Goal: Information Seeking & Learning: Learn about a topic

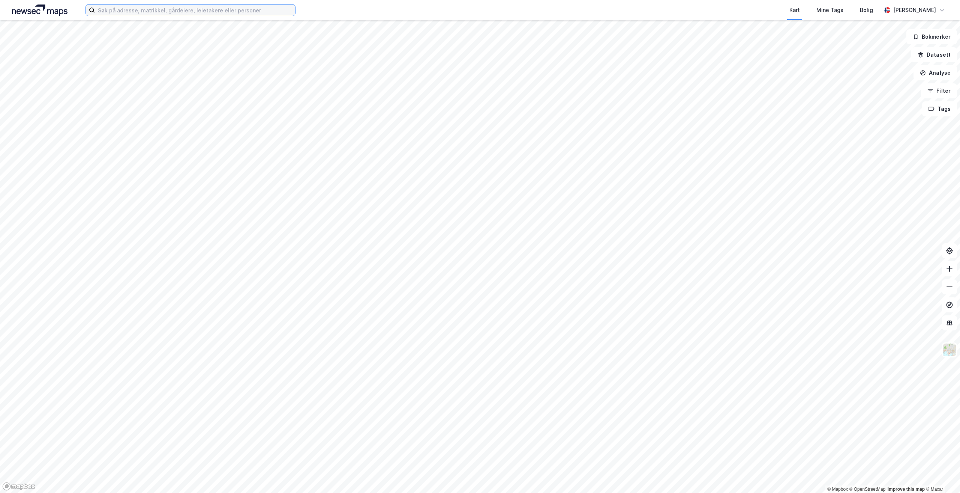
click at [213, 14] on input at bounding box center [195, 10] width 200 height 11
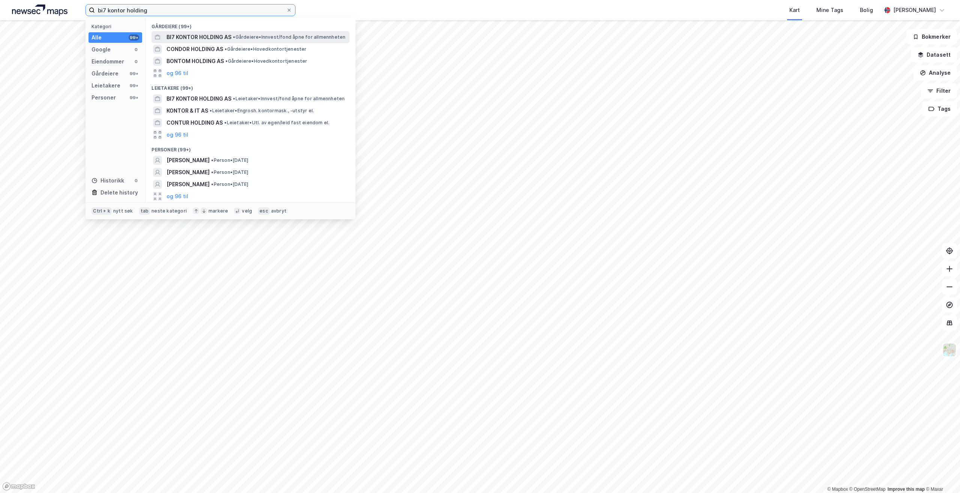
type input "bi7 kontor holding"
click at [244, 39] on span "• Gårdeiere • Innvest/fond åpne for allmennheten" at bounding box center [289, 37] width 113 height 6
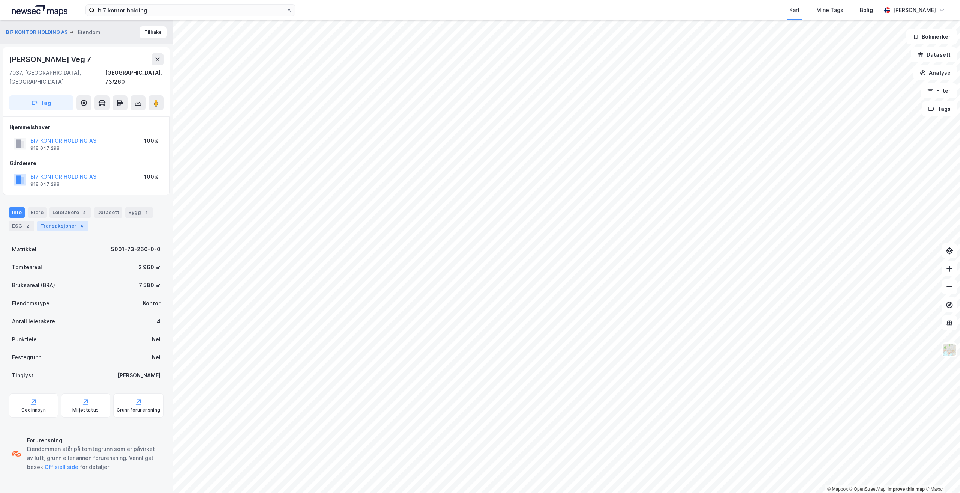
click at [55, 221] on div "Transaksjoner 4" at bounding box center [62, 226] width 51 height 11
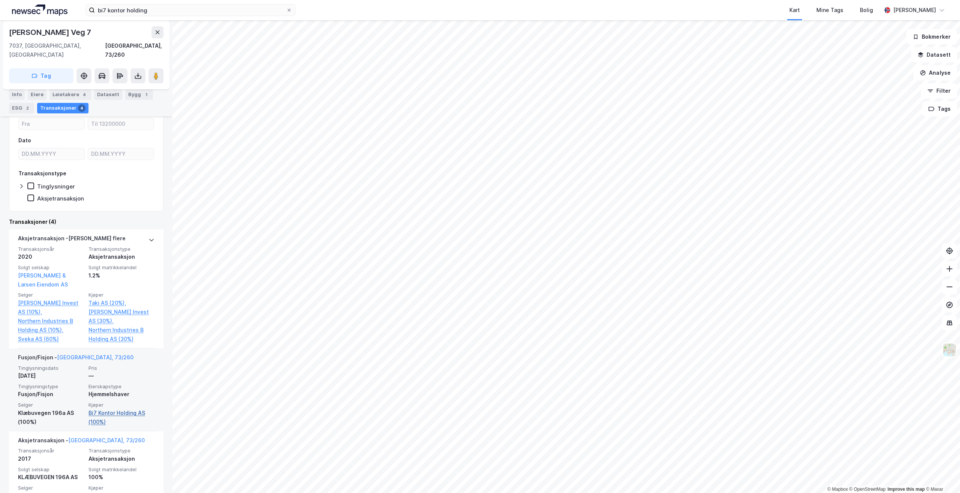
scroll to position [150, 0]
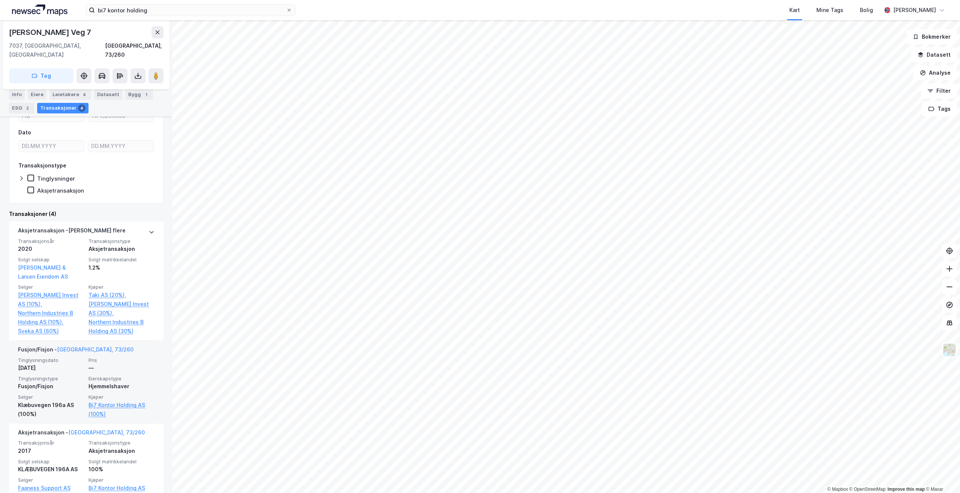
click at [108, 363] on div "—" at bounding box center [122, 367] width 66 height 9
click at [95, 346] on link "[GEOGRAPHIC_DATA], 73/260" at bounding box center [95, 349] width 77 height 6
click at [87, 346] on link "[GEOGRAPHIC_DATA], 73/260" at bounding box center [95, 349] width 77 height 6
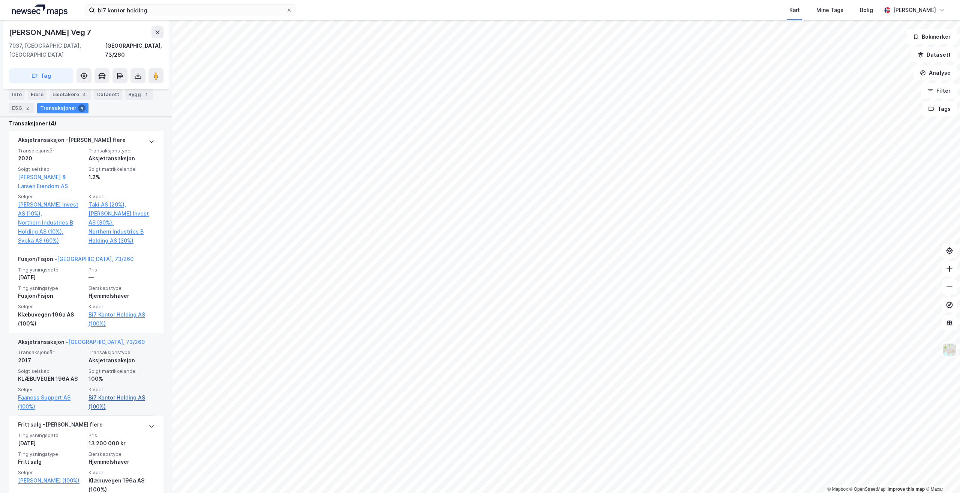
scroll to position [246, 0]
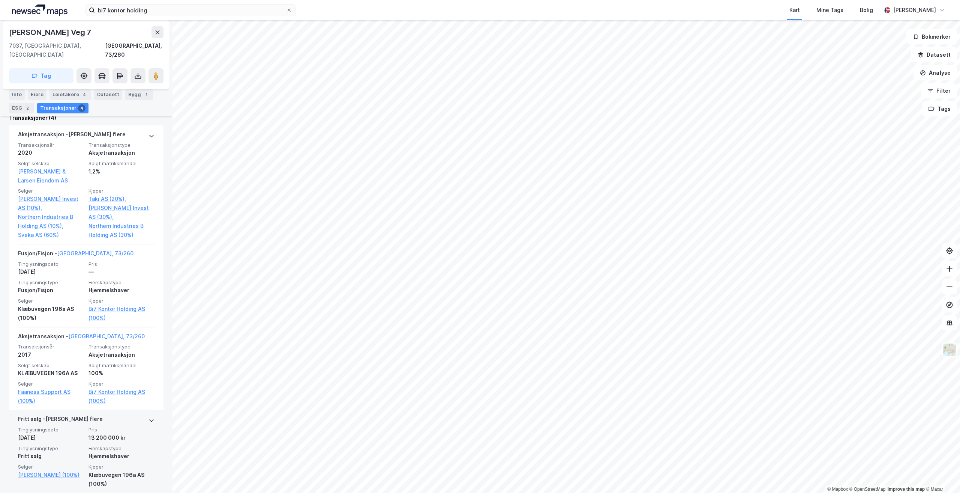
click at [115, 470] on div "Klæbuvegen 196a AS (100%)" at bounding box center [122, 479] width 66 height 18
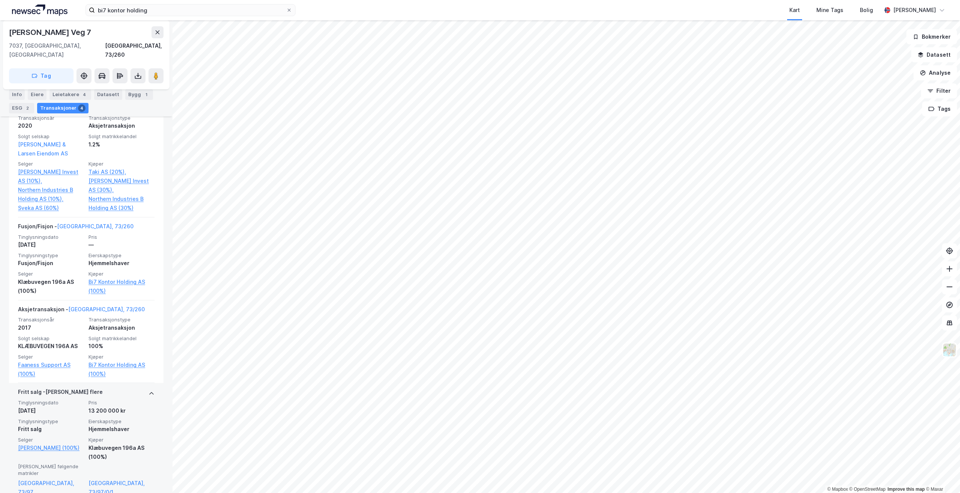
scroll to position [275, 0]
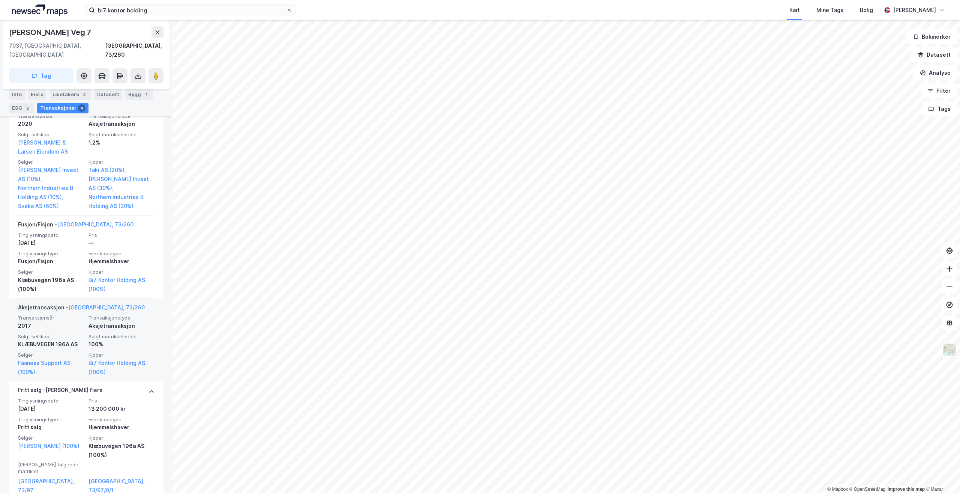
click at [120, 322] on div "Transaksjonsår 2017 Transaksjonstype Aksjetransaksjon Solgt selskap KLÆBUVEGEN …" at bounding box center [86, 345] width 137 height 62
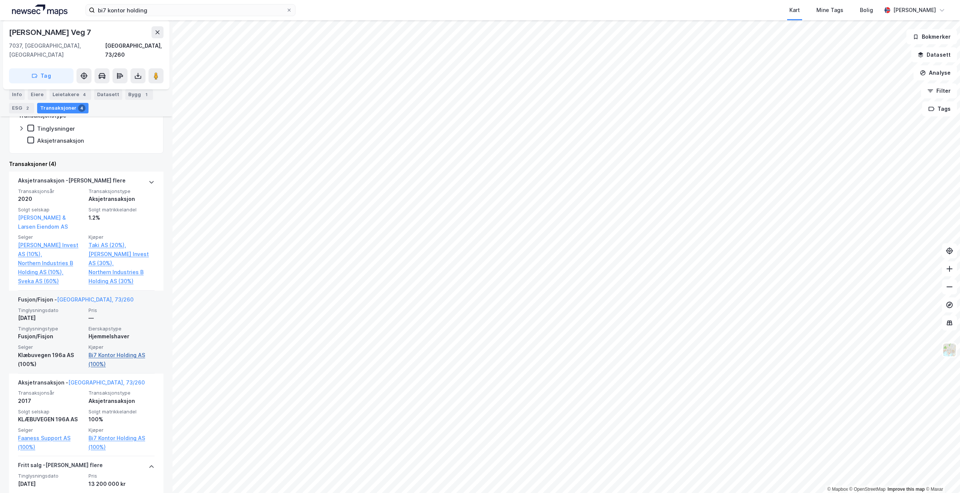
scroll to position [125, 0]
